Goal: Task Accomplishment & Management: Use online tool/utility

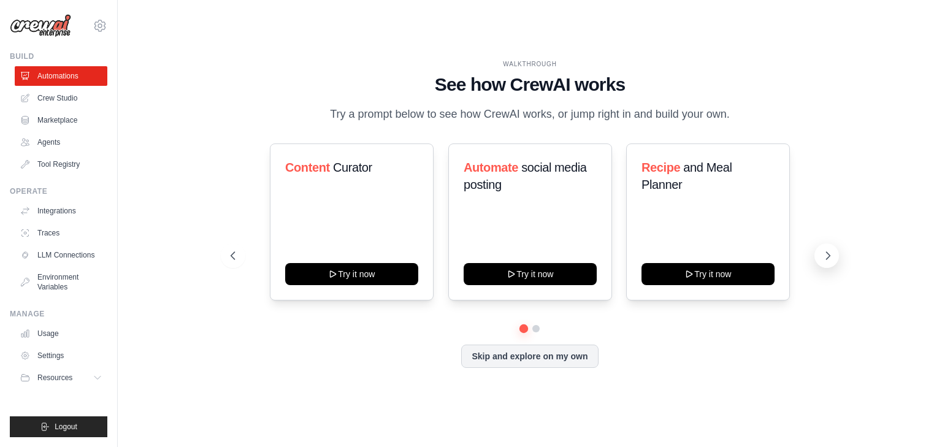
click at [827, 262] on icon at bounding box center [827, 255] width 12 height 12
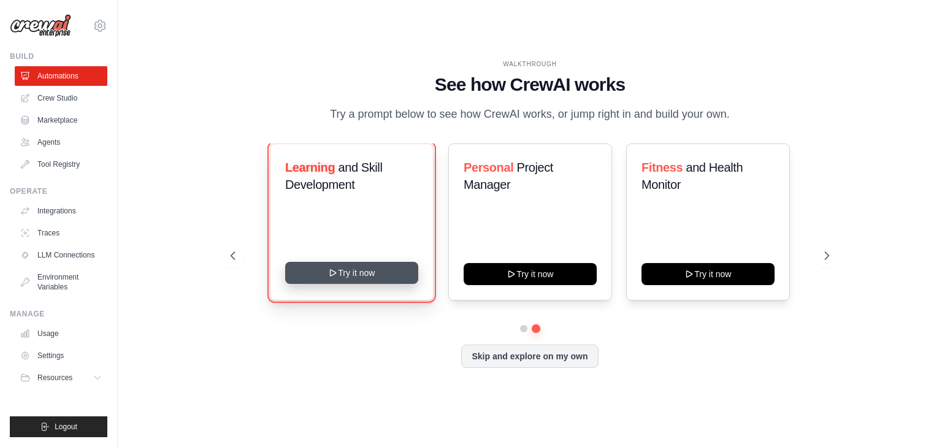
click at [349, 283] on button "Try it now" at bounding box center [351, 273] width 133 height 22
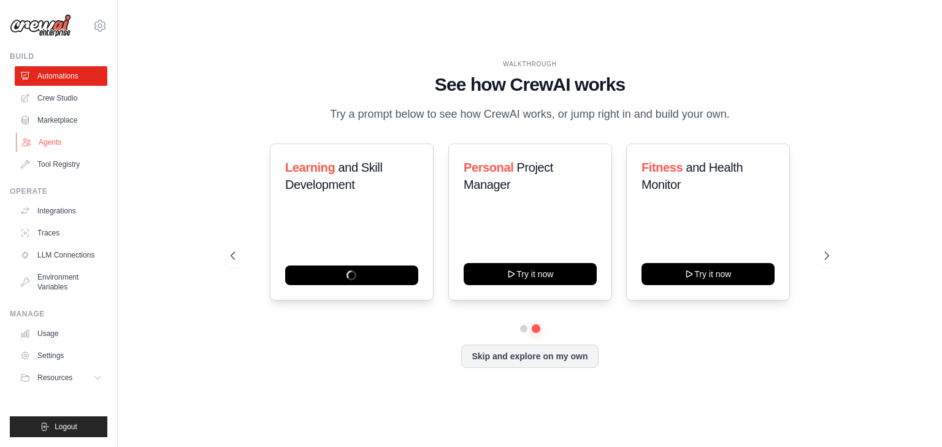
click at [54, 142] on link "Agents" at bounding box center [62, 142] width 93 height 20
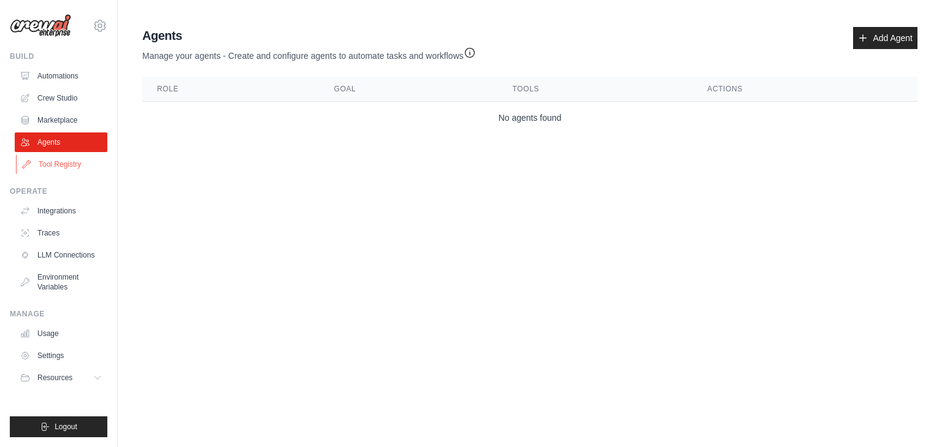
click at [61, 170] on link "Tool Registry" at bounding box center [62, 164] width 93 height 20
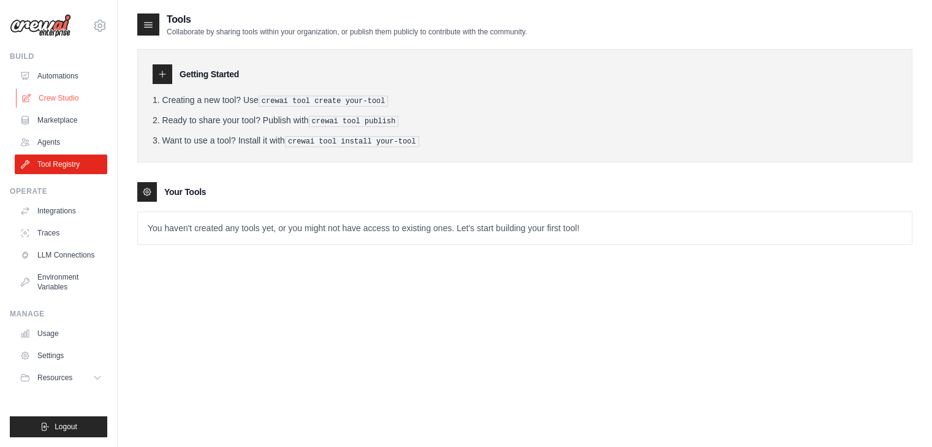
click at [67, 99] on link "Crew Studio" at bounding box center [62, 98] width 93 height 20
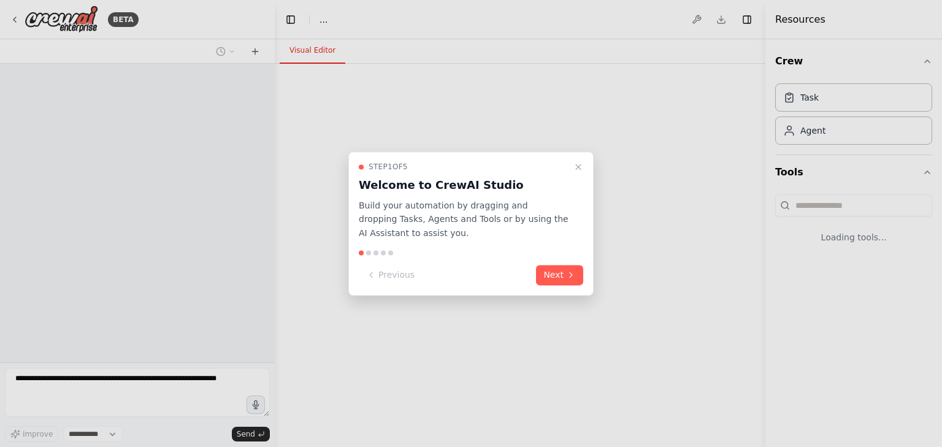
select select "****"
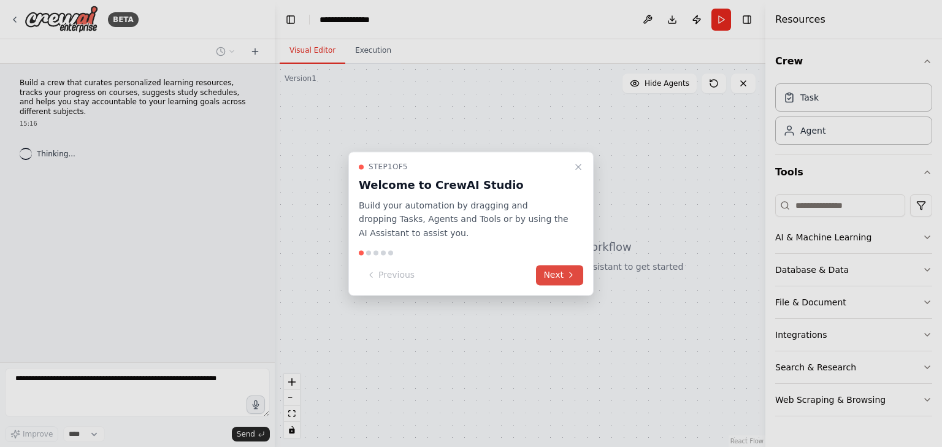
click at [548, 278] on button "Next" at bounding box center [559, 275] width 47 height 20
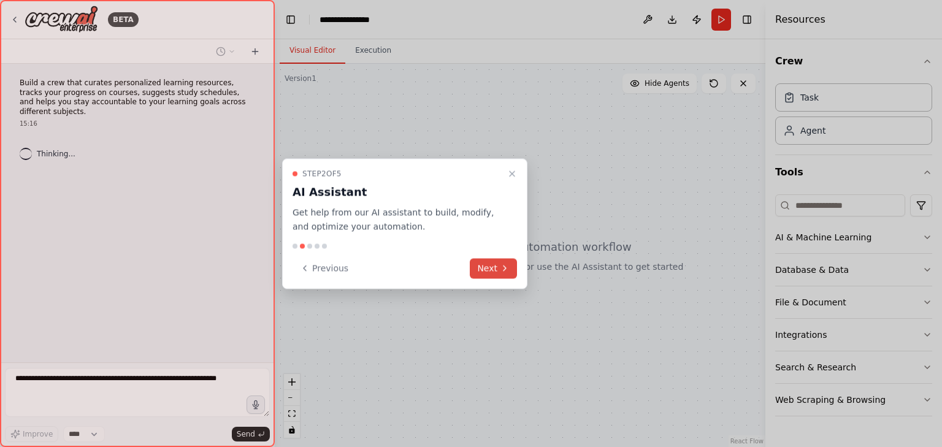
click at [503, 274] on button "Next" at bounding box center [493, 268] width 47 height 20
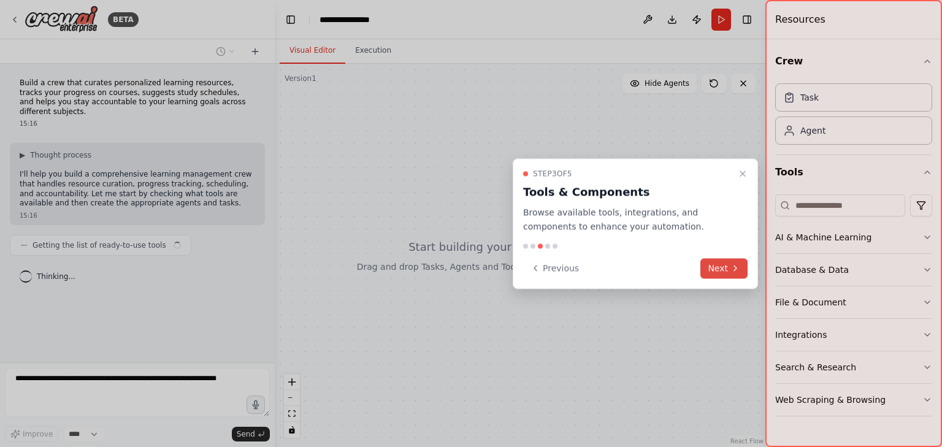
click at [731, 269] on icon at bounding box center [735, 268] width 10 height 10
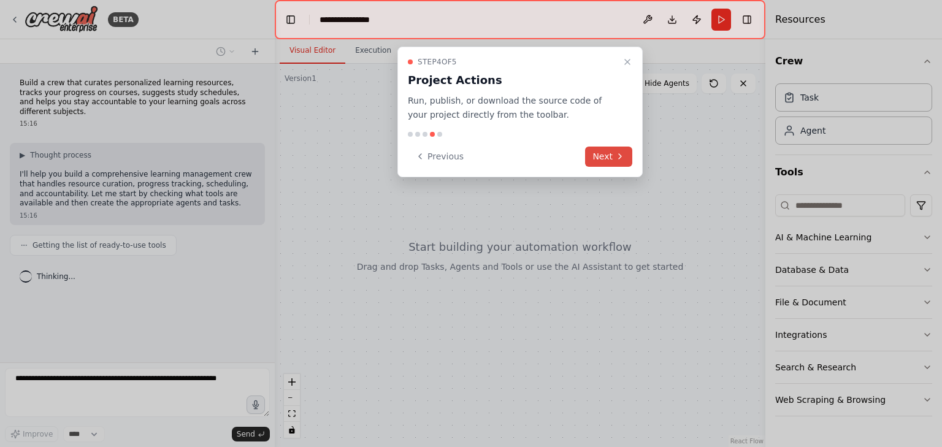
click at [601, 153] on button "Next" at bounding box center [608, 157] width 47 height 20
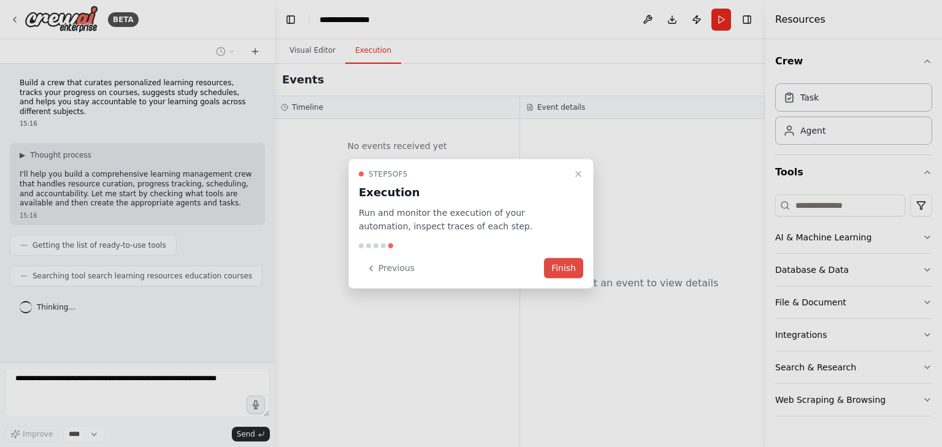
click at [565, 263] on button "Finish" at bounding box center [563, 268] width 39 height 20
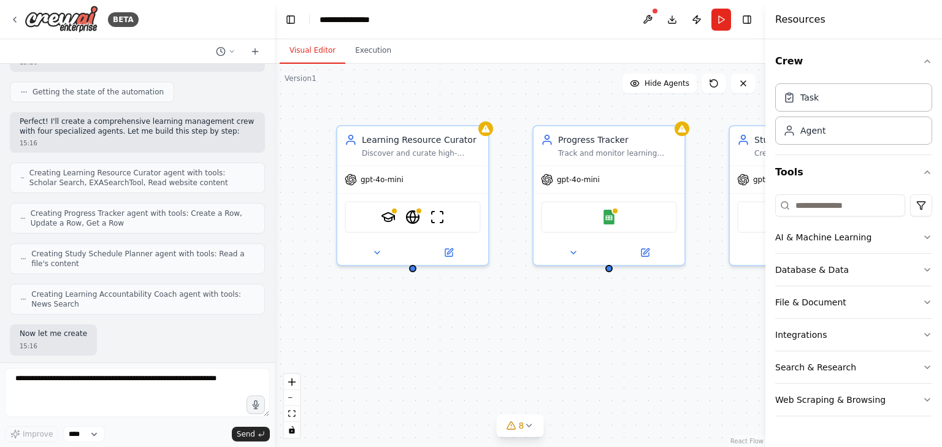
scroll to position [367, 0]
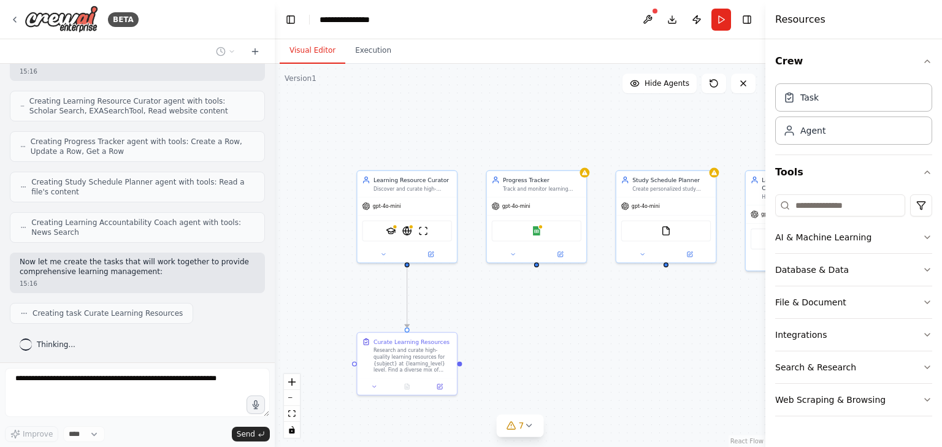
drag, startPoint x: 645, startPoint y: 146, endPoint x: 597, endPoint y: 122, distance: 54.0
click at [597, 122] on div ".deletable-edge-delete-btn { width: 20px; height: 20px; border: 0px solid #ffff…" at bounding box center [520, 255] width 490 height 383
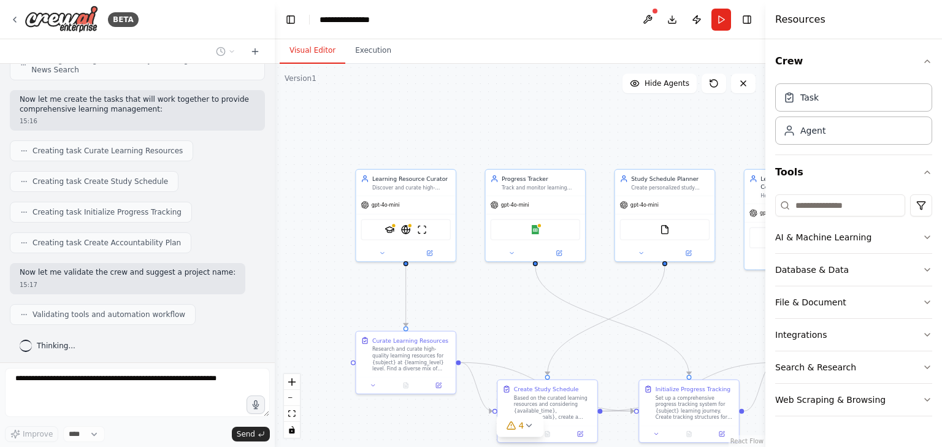
scroll to position [569, 0]
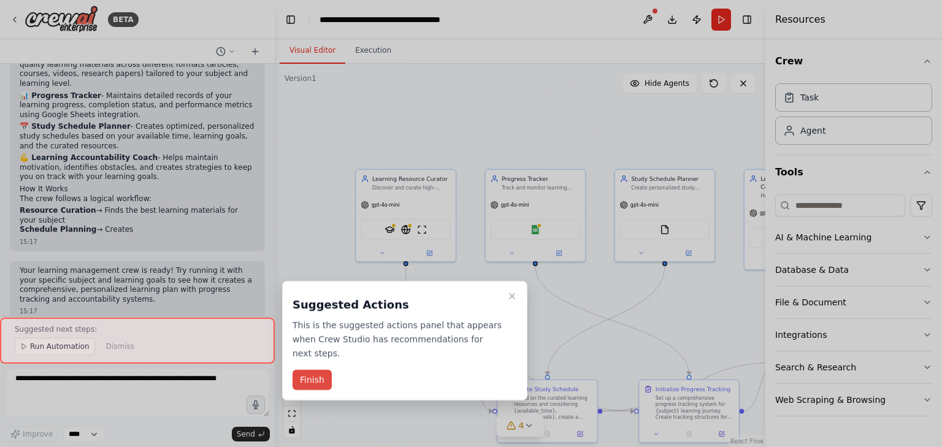
click at [321, 379] on button "Finish" at bounding box center [311, 380] width 39 height 20
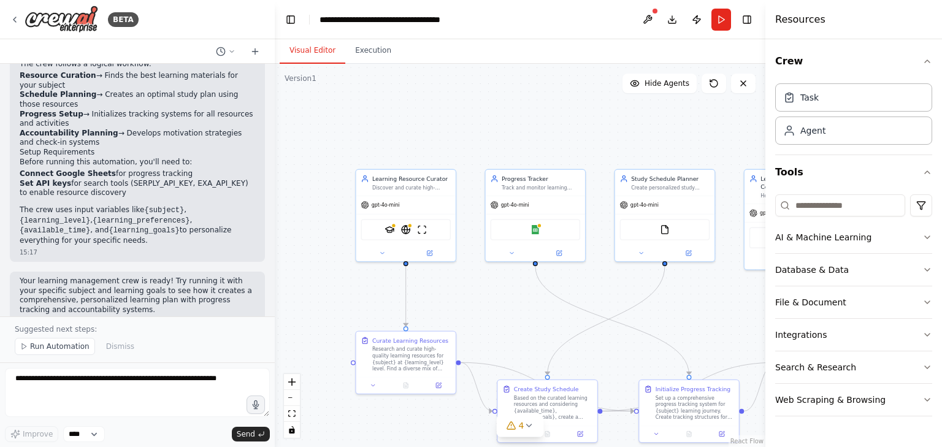
scroll to position [1045, 0]
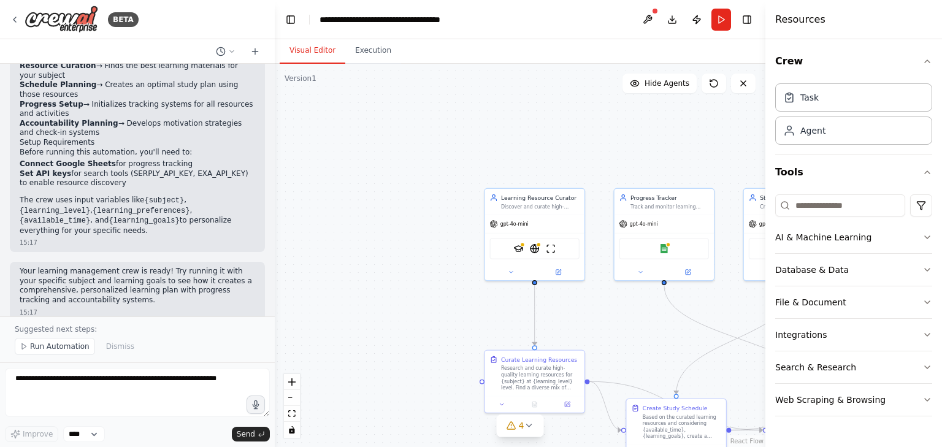
drag, startPoint x: 536, startPoint y: 310, endPoint x: 655, endPoint y: 324, distance: 119.1
click at [655, 324] on div ".deletable-edge-delete-btn { width: 20px; height: 20px; border: 0px solid #ffff…" at bounding box center [520, 255] width 490 height 383
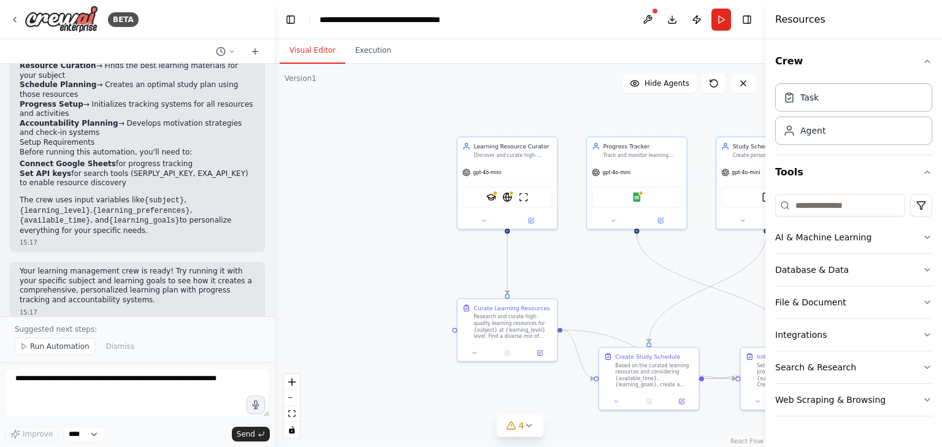
drag, startPoint x: 509, startPoint y: 261, endPoint x: 389, endPoint y: 232, distance: 123.6
click at [389, 232] on div ".deletable-edge-delete-btn { width: 20px; height: 20px; border: 0px solid #ffff…" at bounding box center [520, 255] width 490 height 383
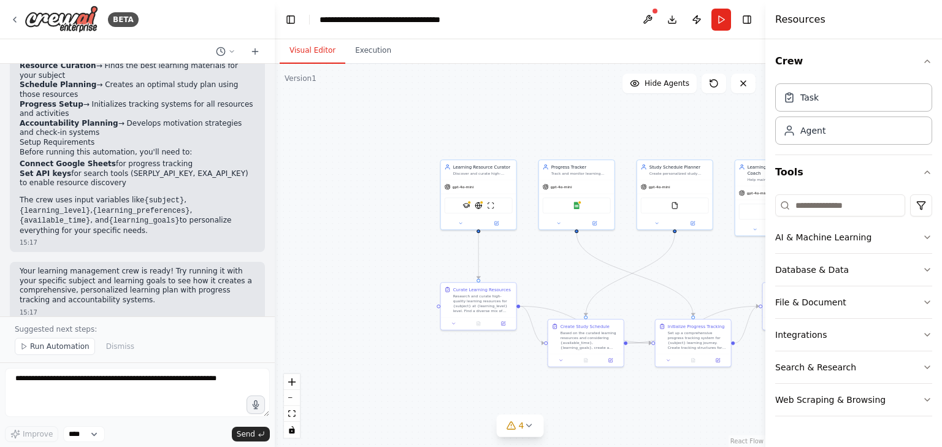
click at [378, 218] on div ".deletable-edge-delete-btn { width: 20px; height: 20px; border: 0px solid #ffff…" at bounding box center [520, 255] width 490 height 383
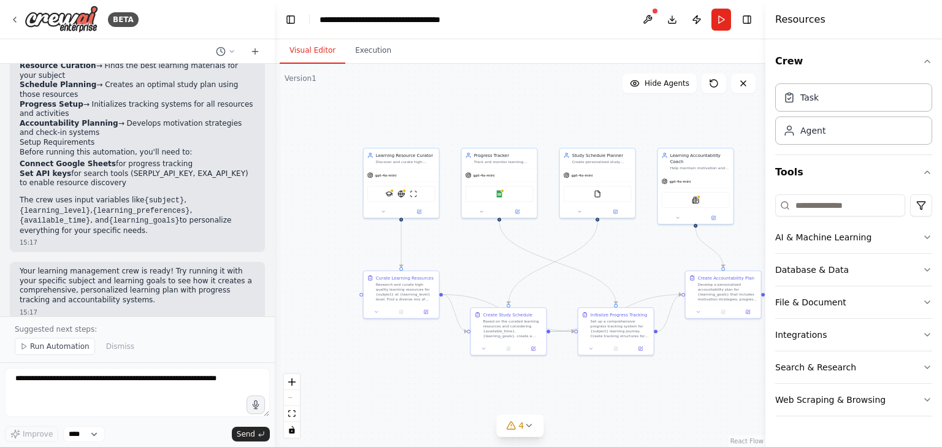
drag, startPoint x: 705, startPoint y: 276, endPoint x: 628, endPoint y: 265, distance: 78.1
click at [628, 265] on div ".deletable-edge-delete-btn { width: 20px; height: 20px; border: 0px solid #ffff…" at bounding box center [520, 255] width 490 height 383
click at [817, 98] on div "Task" at bounding box center [809, 97] width 18 height 12
click at [810, 238] on div "AI & Machine Learning" at bounding box center [823, 237] width 96 height 12
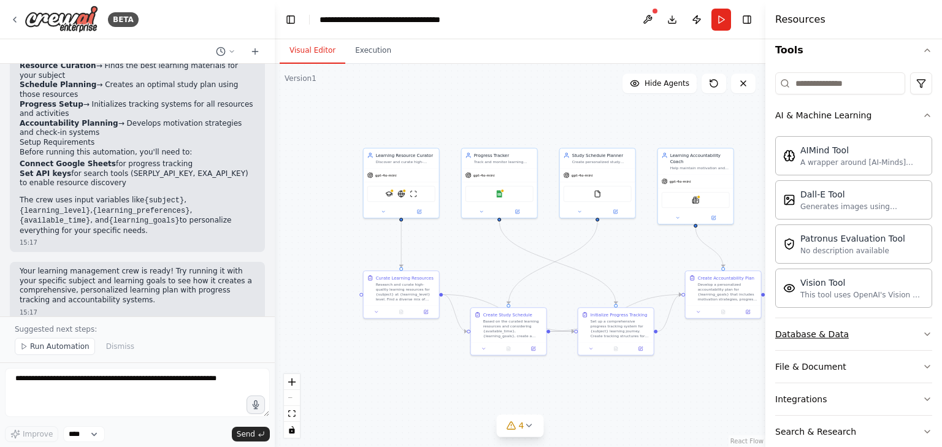
scroll to position [112, 0]
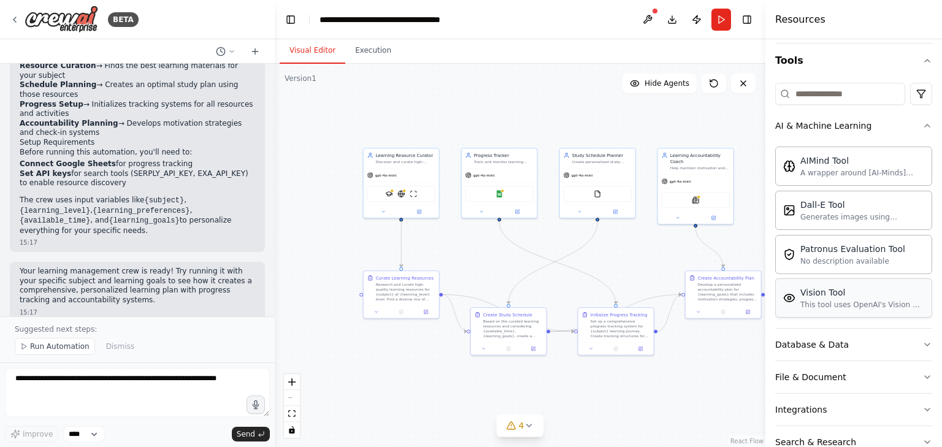
click at [823, 291] on div "Vision Tool" at bounding box center [862, 292] width 124 height 12
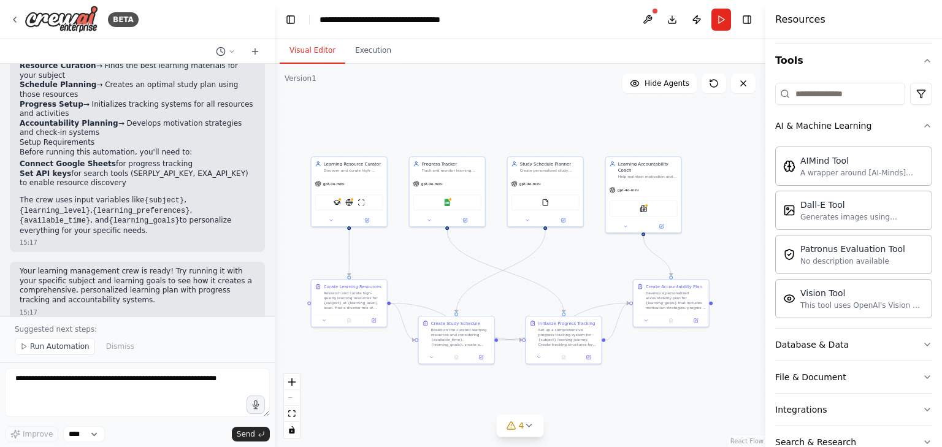
drag, startPoint x: 534, startPoint y: 104, endPoint x: 482, endPoint y: 112, distance: 52.8
click at [482, 112] on div ".deletable-edge-delete-btn { width: 20px; height: 20px; border: 0px solid #ffff…" at bounding box center [520, 255] width 490 height 383
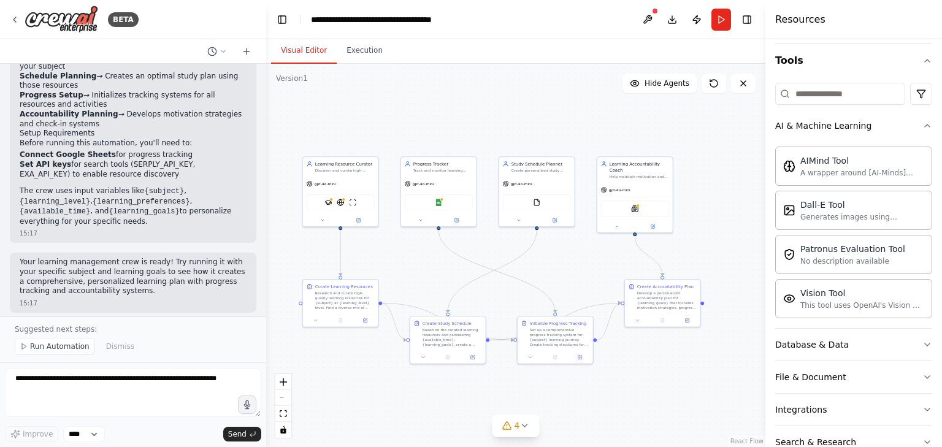
scroll to position [1045, 0]
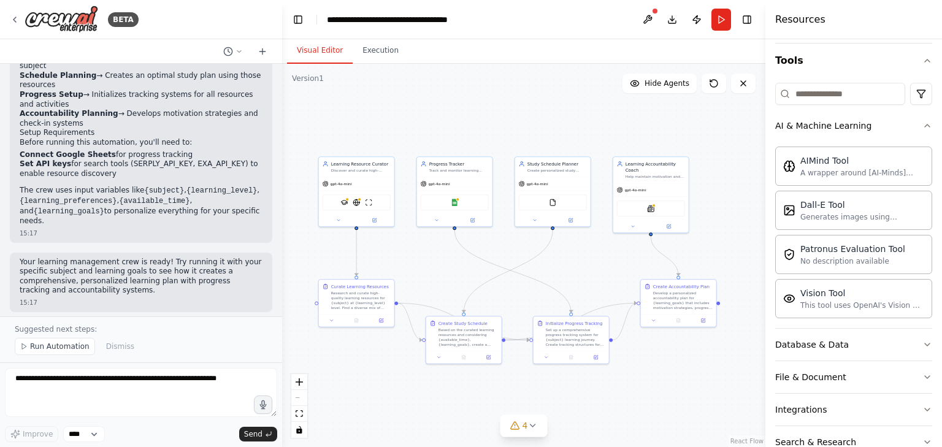
drag, startPoint x: 273, startPoint y: 163, endPoint x: 282, endPoint y: 151, distance: 15.0
click at [282, 151] on div "BETA Build a crew that curates personalized learning resources, tracks your pro…" at bounding box center [471, 223] width 942 height 447
click at [42, 348] on span "Run Automation" at bounding box center [59, 346] width 59 height 10
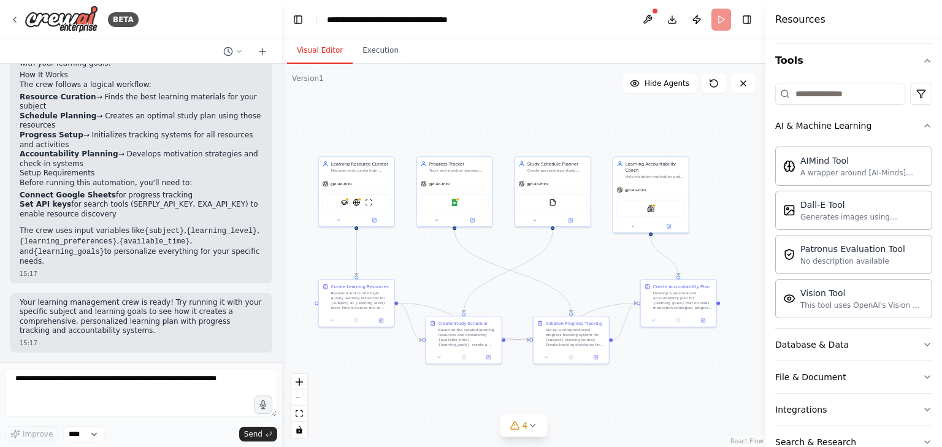
scroll to position [999, 0]
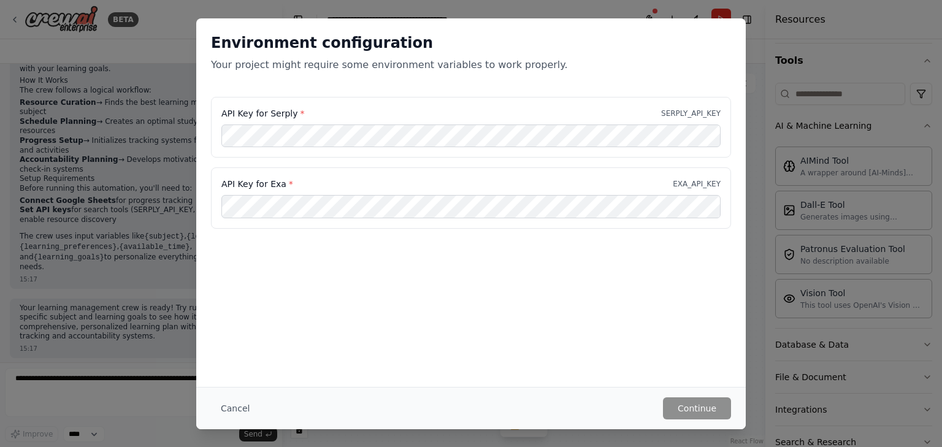
click at [687, 110] on p "SERPLY_API_KEY" at bounding box center [690, 114] width 59 height 10
click at [271, 64] on p "Your project might require some environment variables to work properly." at bounding box center [471, 65] width 520 height 15
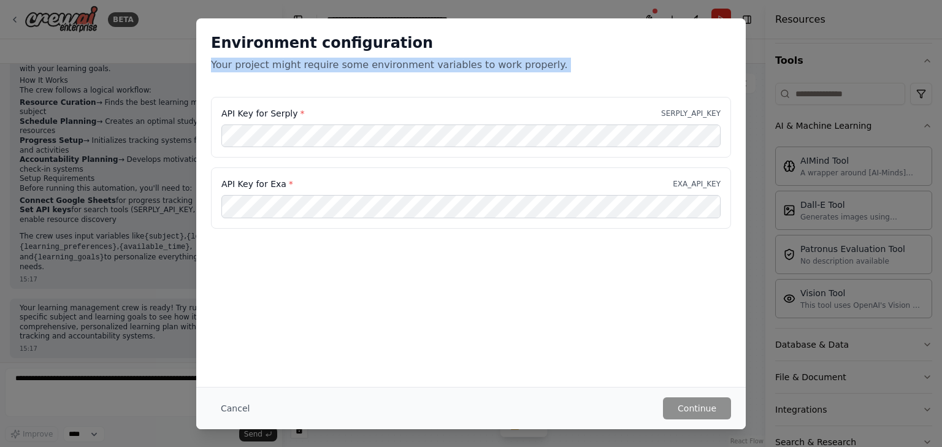
click at [271, 64] on p "Your project might require some environment variables to work properly." at bounding box center [471, 65] width 520 height 15
click at [310, 70] on p "Your project might require some environment variables to work properly." at bounding box center [471, 65] width 520 height 15
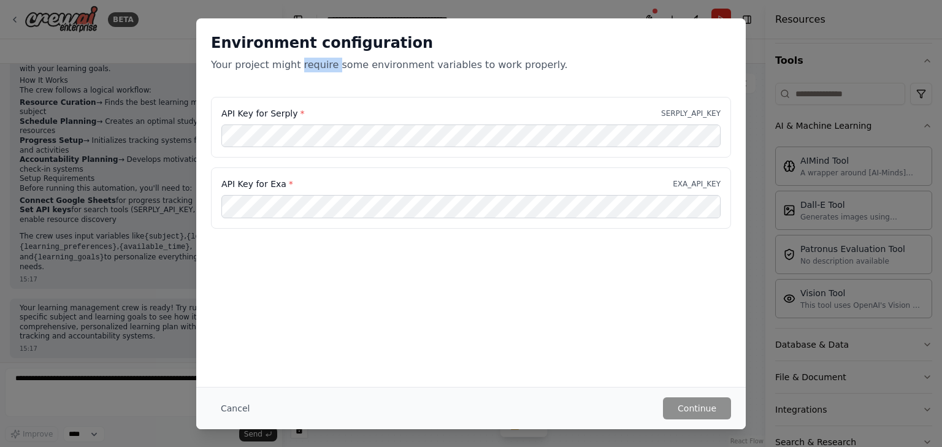
click at [310, 70] on p "Your project might require some environment variables to work properly." at bounding box center [471, 65] width 520 height 15
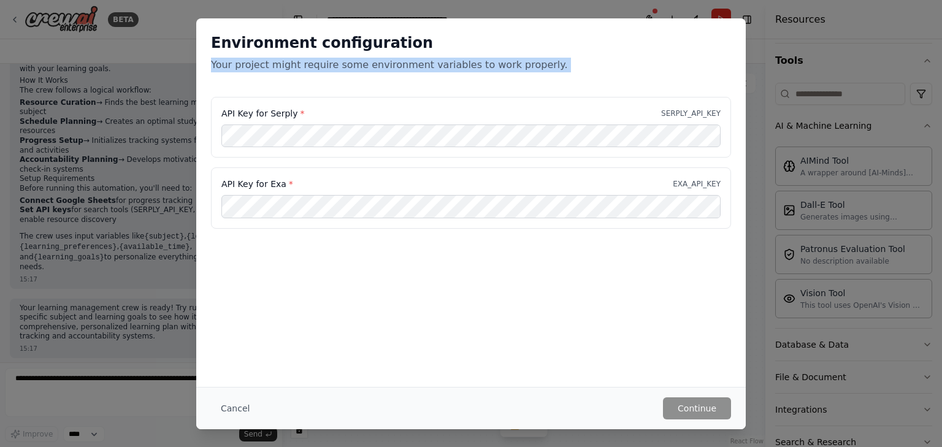
click at [310, 70] on p "Your project might require some environment variables to work properly." at bounding box center [471, 65] width 520 height 15
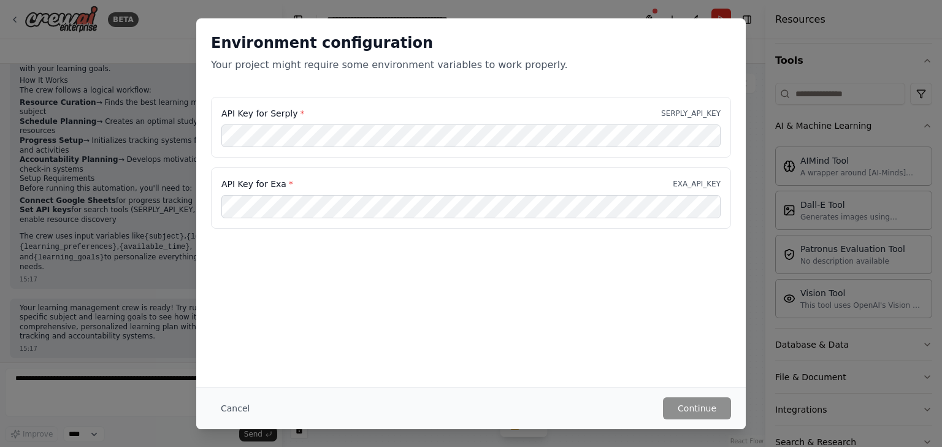
click at [698, 180] on p "EXA_API_KEY" at bounding box center [696, 184] width 48 height 10
click at [300, 110] on span "*" at bounding box center [302, 114] width 4 height 10
click at [698, 113] on p "SERPLY_API_KEY" at bounding box center [690, 114] width 59 height 10
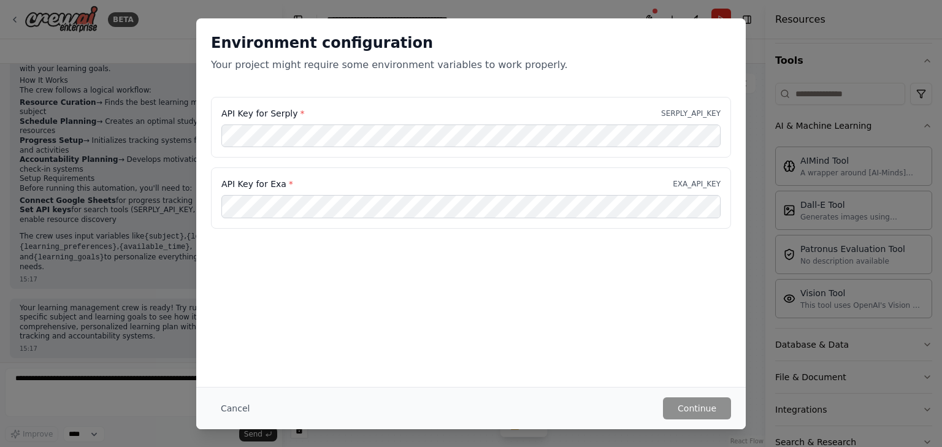
drag, startPoint x: 652, startPoint y: 113, endPoint x: 713, endPoint y: 52, distance: 86.3
click at [652, 113] on div "API Key for Serply * SERPLY_API_KEY" at bounding box center [470, 113] width 499 height 12
click at [779, 84] on div "Environment configuration Your project might require some environment variables…" at bounding box center [471, 223] width 942 height 447
click at [234, 407] on button "Cancel" at bounding box center [235, 408] width 48 height 22
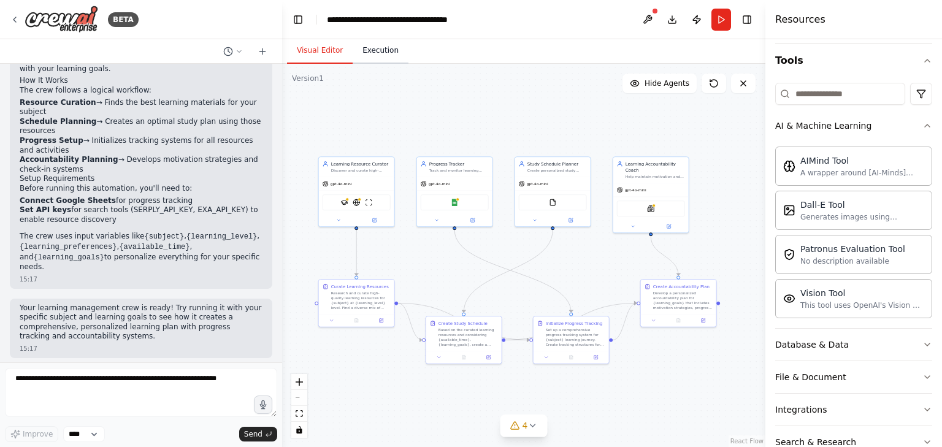
click at [381, 54] on button "Execution" at bounding box center [380, 51] width 56 height 26
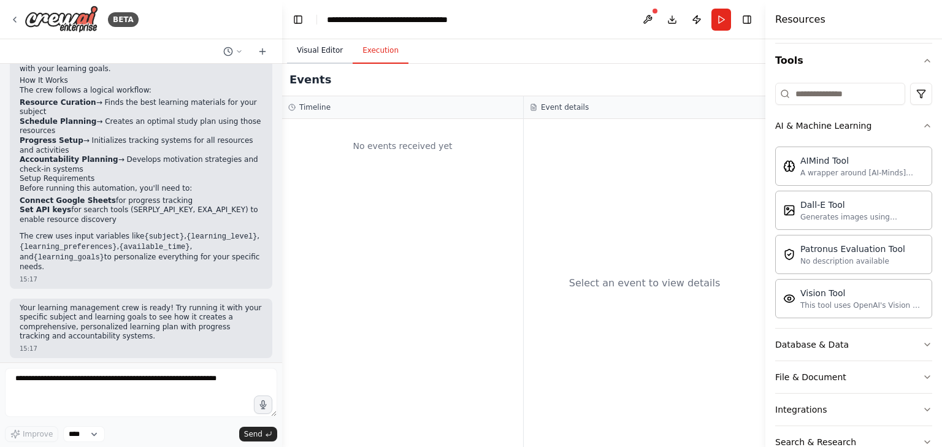
click at [329, 48] on button "Visual Editor" at bounding box center [320, 51] width 66 height 26
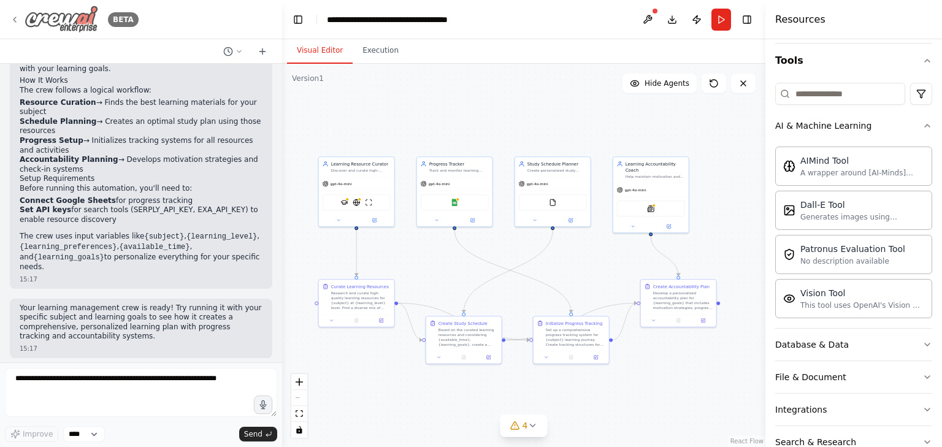
click at [53, 18] on img at bounding box center [62, 20] width 74 height 28
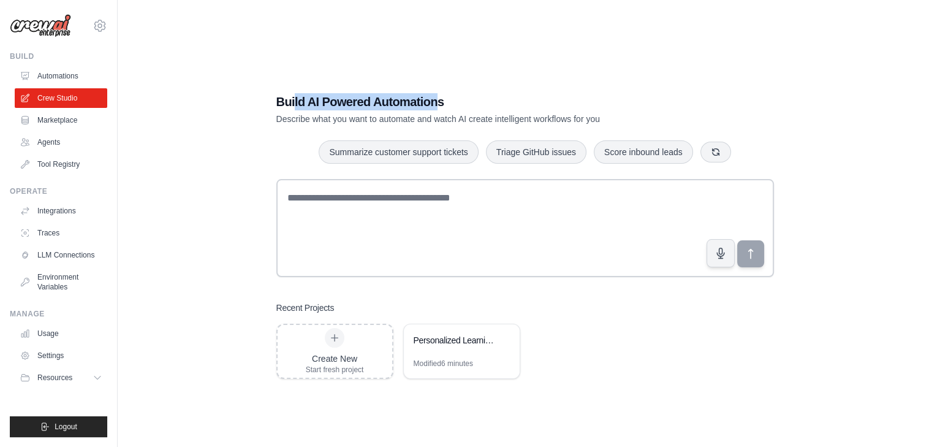
drag, startPoint x: 295, startPoint y: 101, endPoint x: 435, endPoint y: 99, distance: 139.8
click at [435, 99] on h1 "Build AI Powered Automations" at bounding box center [482, 101] width 412 height 17
click at [50, 81] on link "Automations" at bounding box center [62, 76] width 93 height 20
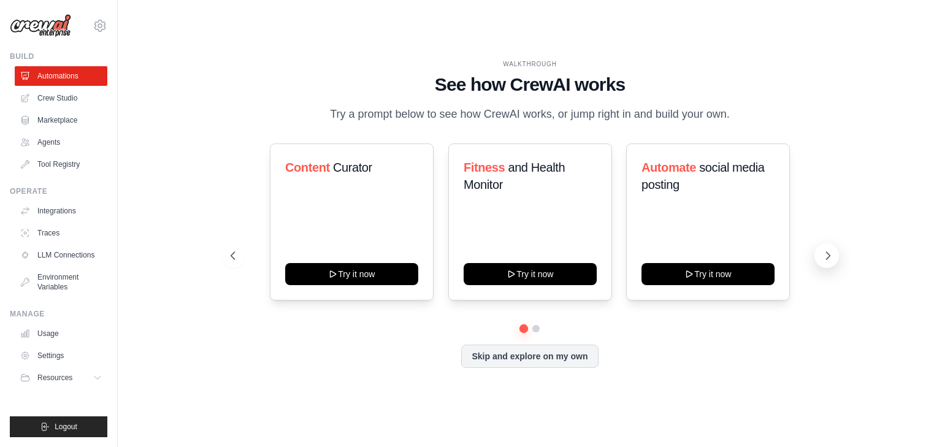
click at [831, 262] on icon at bounding box center [827, 255] width 12 height 12
click at [58, 333] on link "Usage" at bounding box center [62, 334] width 93 height 20
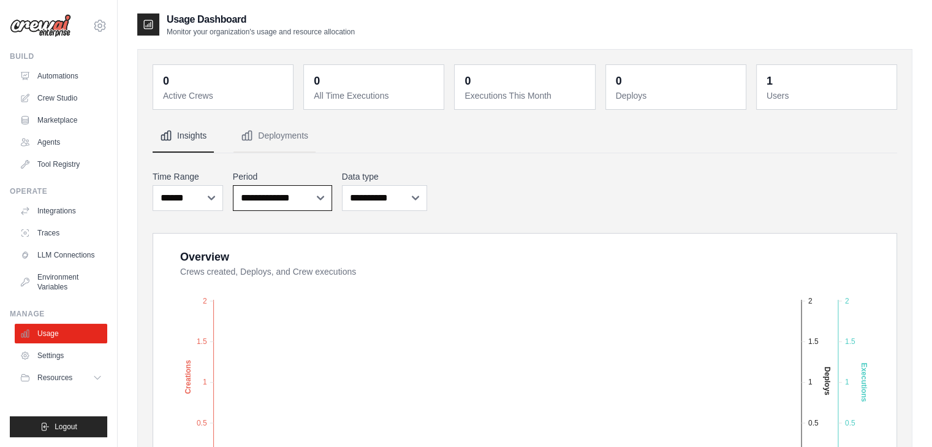
click at [307, 203] on select "**********" at bounding box center [282, 198] width 99 height 26
